Goal: Transaction & Acquisition: Purchase product/service

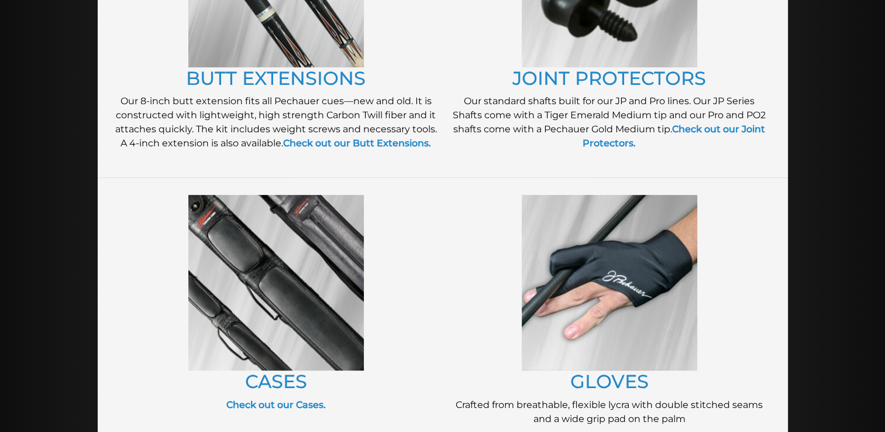
scroll to position [382, 0]
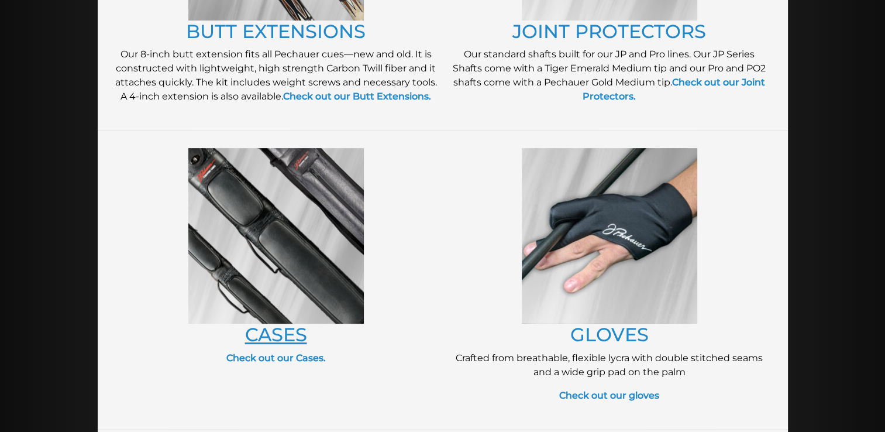
click at [271, 336] on link "CASES" at bounding box center [276, 334] width 62 height 23
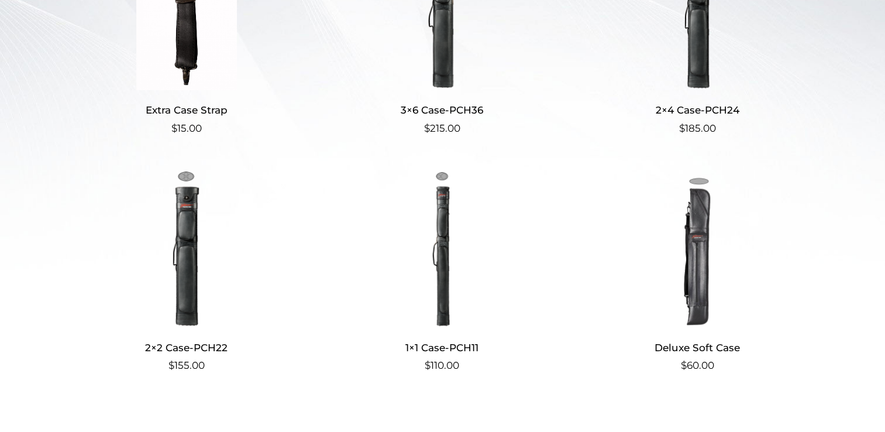
scroll to position [444, 0]
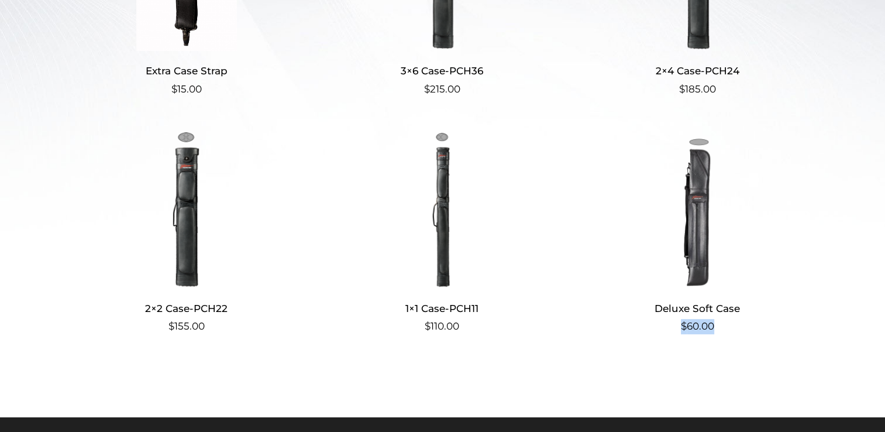
drag, startPoint x: 770, startPoint y: 344, endPoint x: 753, endPoint y: 314, distance: 34.8
click at [753, 314] on ul "Extra Case Strap $ 15.00 3×6 Case-PCH36 $ 215.00 2×4 Case-PCH24 $ 185.00 2×2 Ca…" at bounding box center [442, 130] width 739 height 474
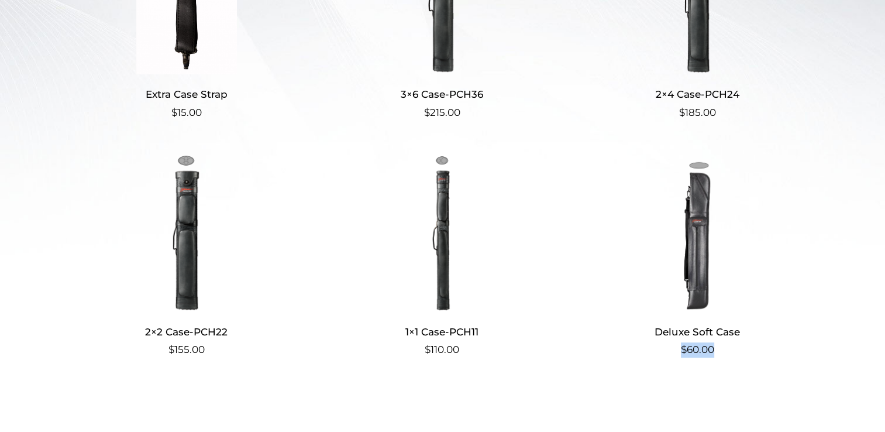
scroll to position [417, 0]
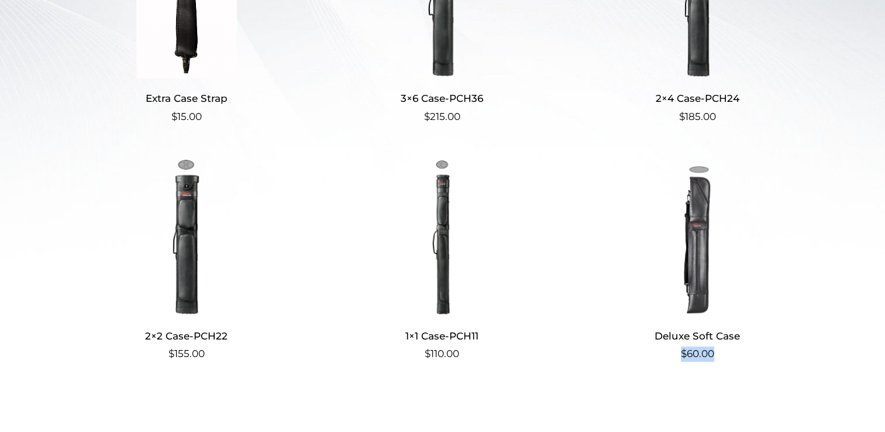
click at [695, 278] on img at bounding box center [697, 236] width 227 height 158
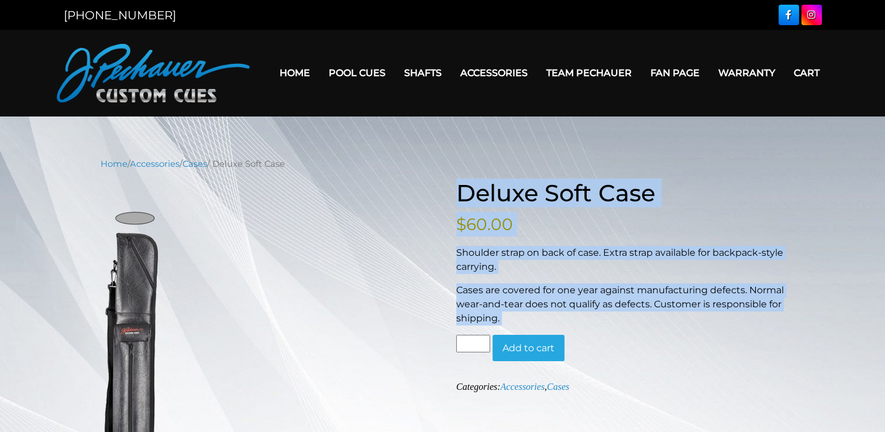
drag, startPoint x: 681, startPoint y: 352, endPoint x: 264, endPoint y: 324, distance: 417.9
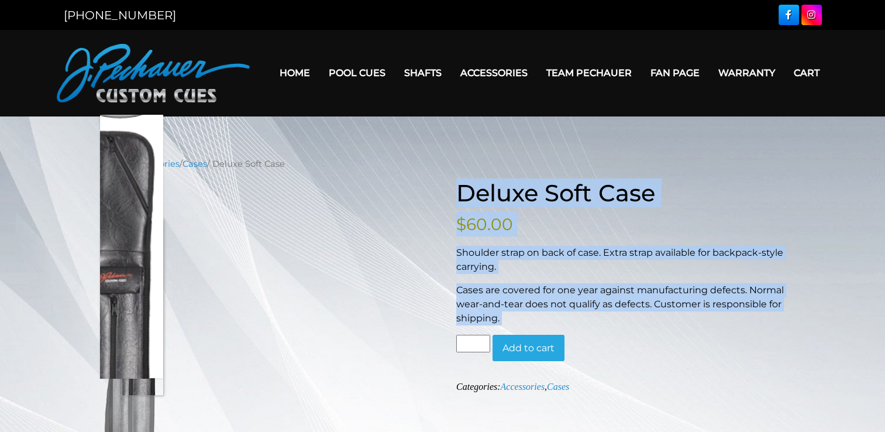
click at [150, 308] on img at bounding box center [132, 355] width 63 height 322
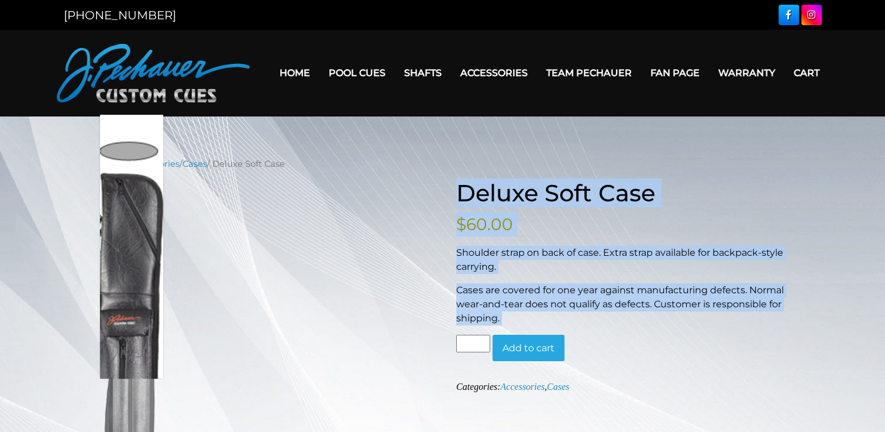
click at [136, 230] on img at bounding box center [132, 355] width 63 height 322
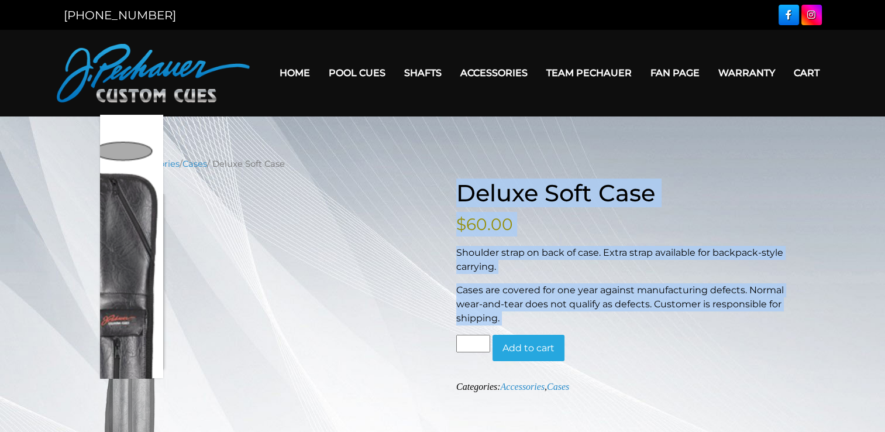
drag, startPoint x: 136, startPoint y: 230, endPoint x: 147, endPoint y: 223, distance: 13.1
click at [147, 223] on img at bounding box center [132, 355] width 63 height 322
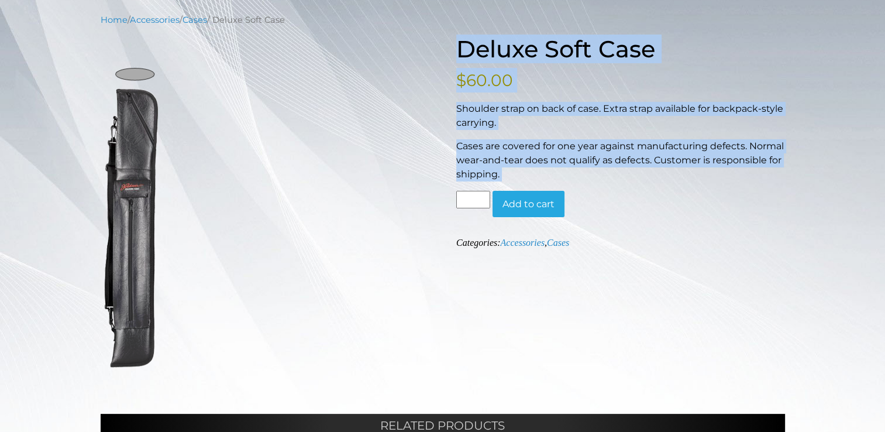
scroll to position [145, 0]
